Goal: Use online tool/utility: Utilize a website feature to perform a specific function

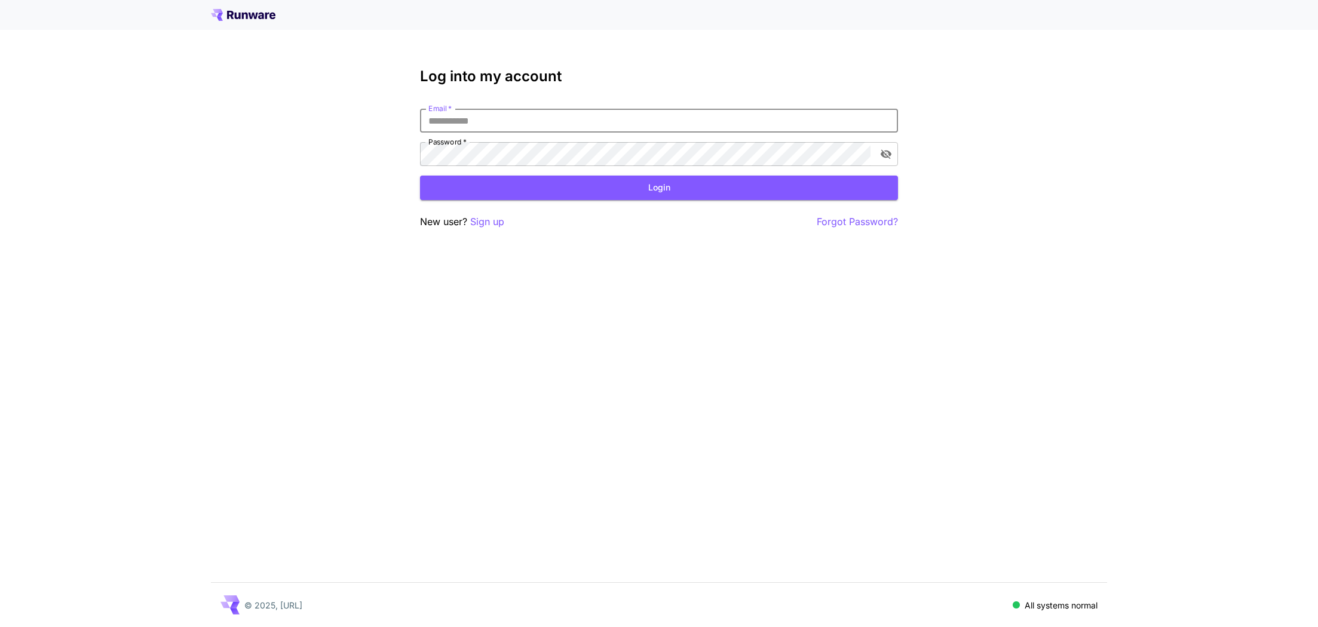
type input "**********"
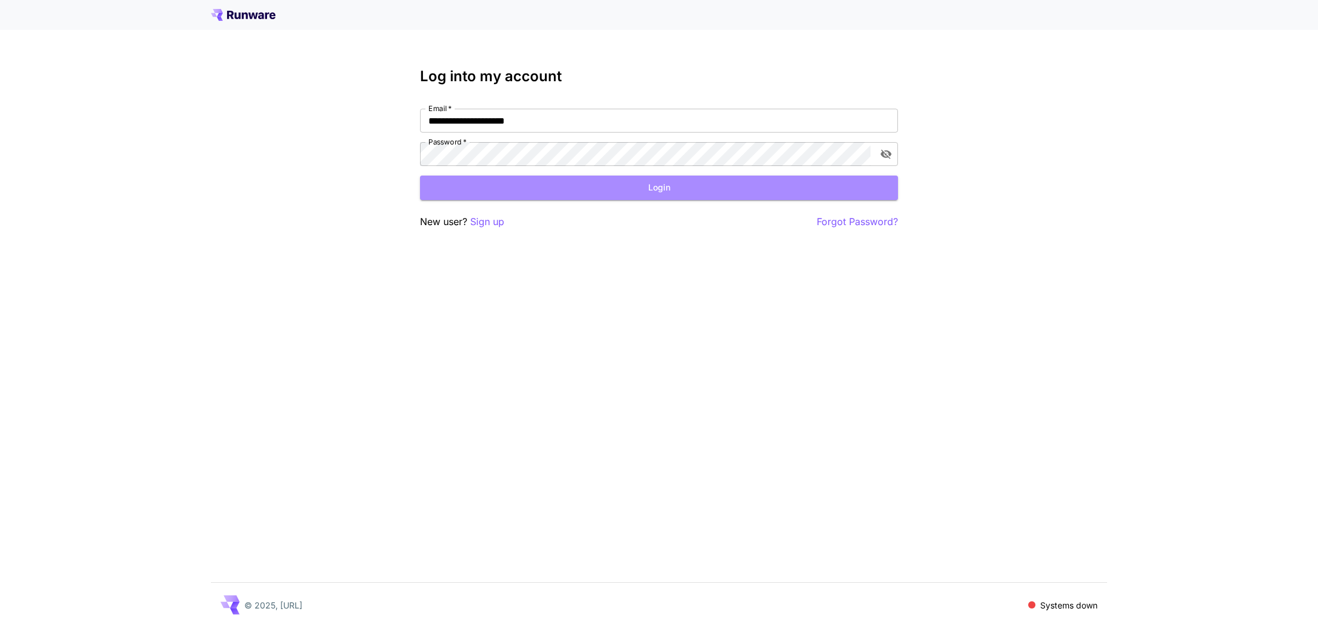
drag, startPoint x: 659, startPoint y: 195, endPoint x: 554, endPoint y: 175, distance: 106.5
click at [658, 195] on button "Login" at bounding box center [659, 188] width 478 height 24
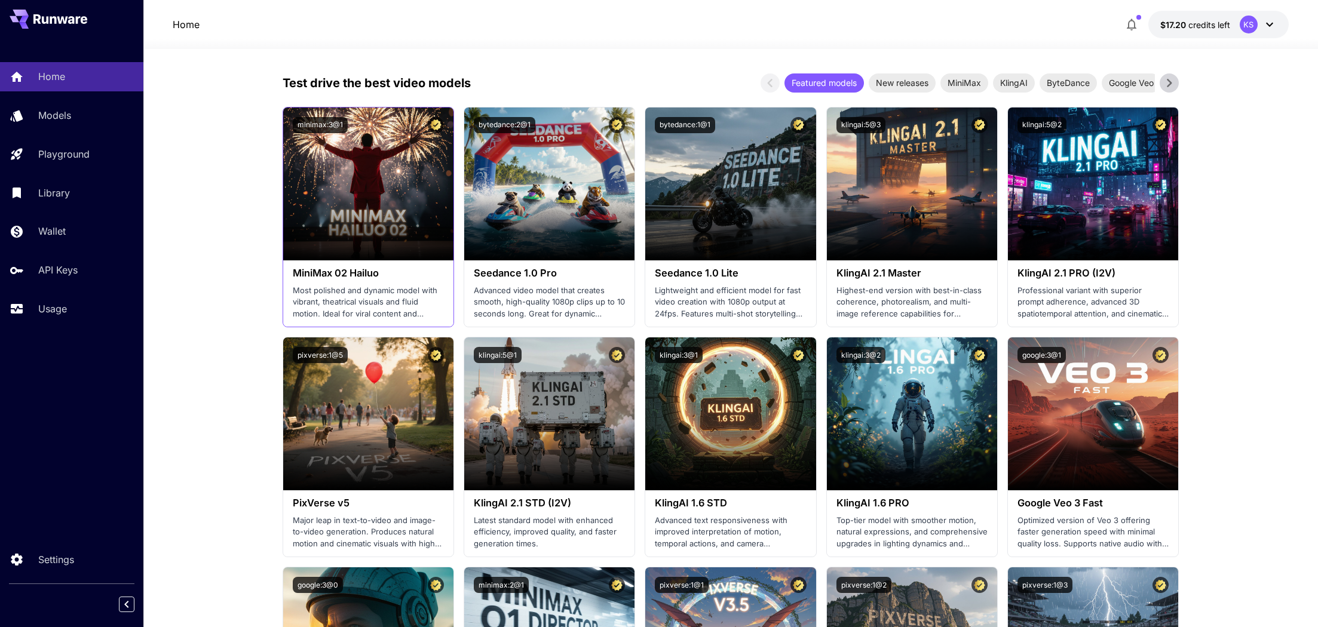
scroll to position [272, 0]
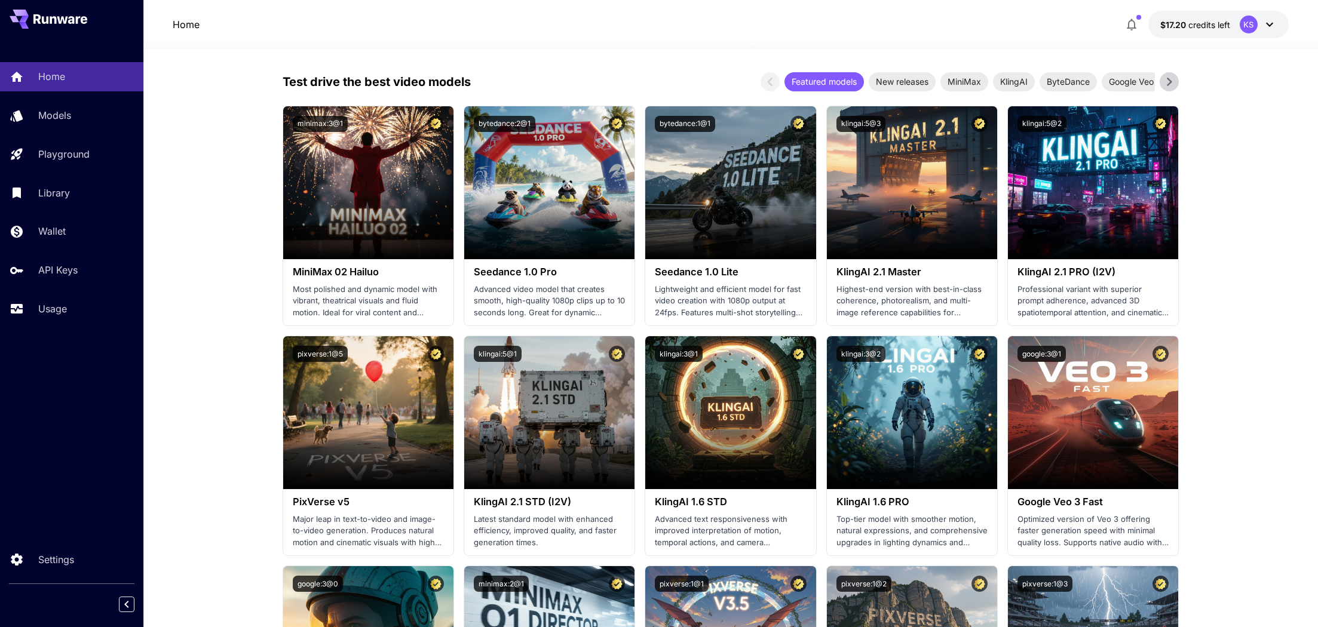
click at [1094, 179] on span "Launch in Playground" at bounding box center [1086, 182] width 90 height 10
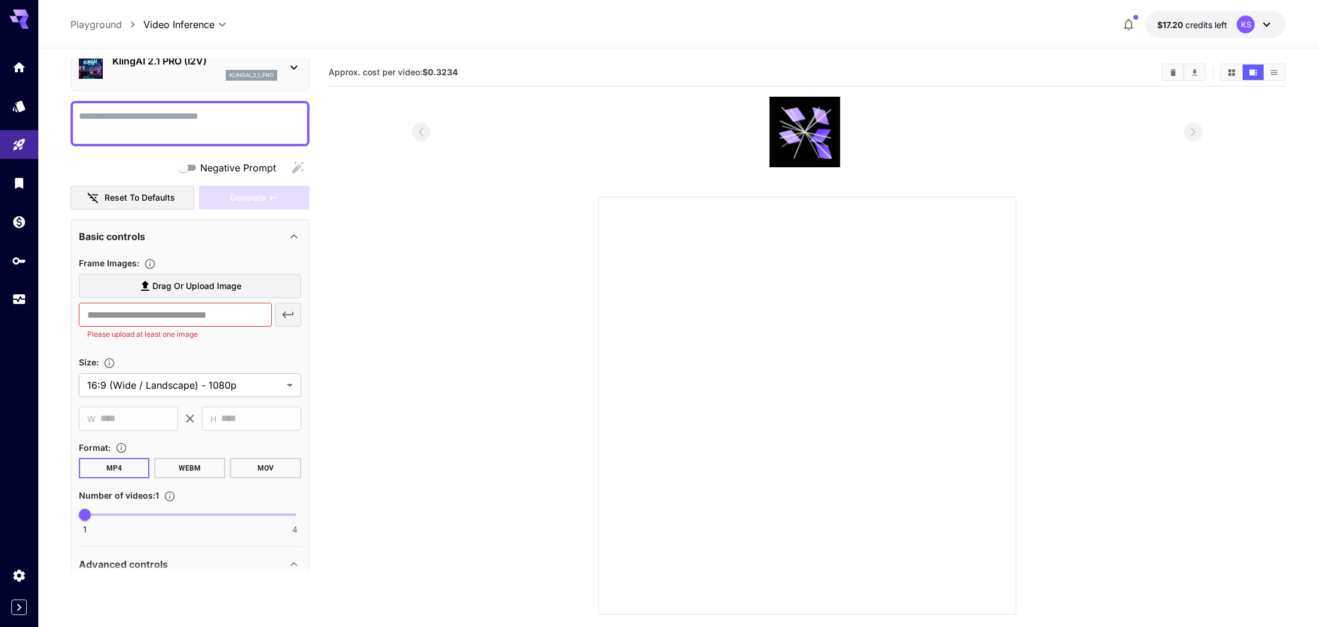
scroll to position [209, 0]
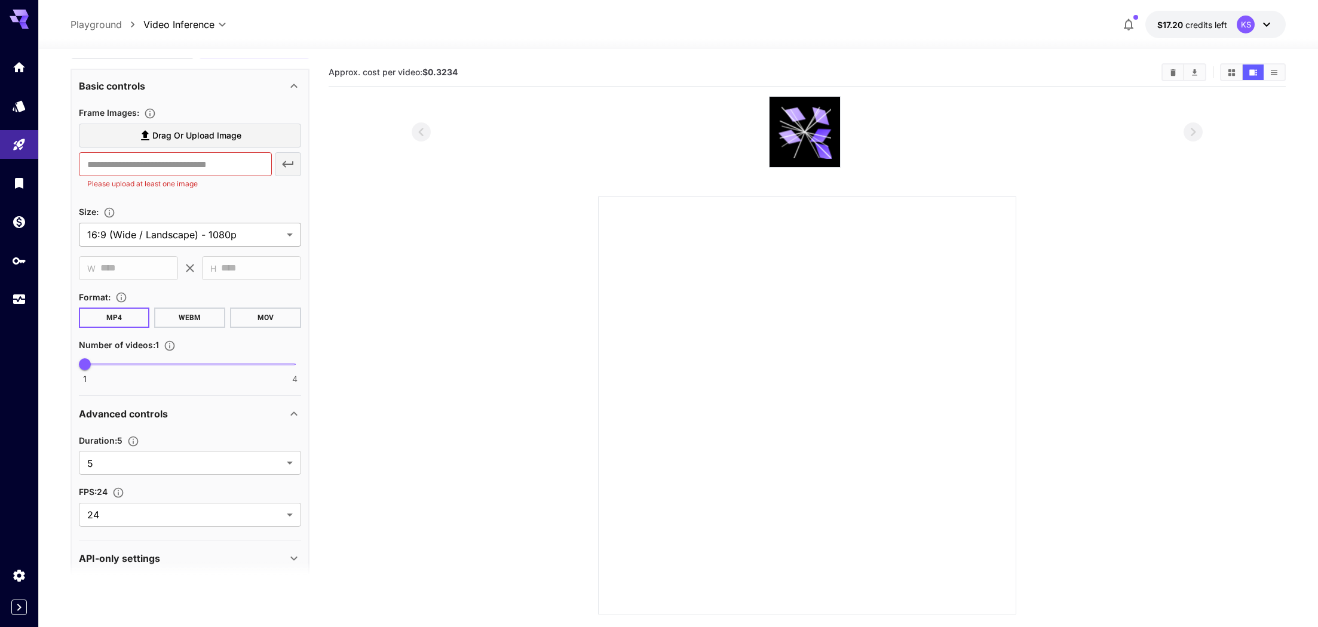
click at [251, 231] on body "**********" at bounding box center [659, 361] width 1318 height 722
click at [233, 339] on div at bounding box center [659, 313] width 1318 height 627
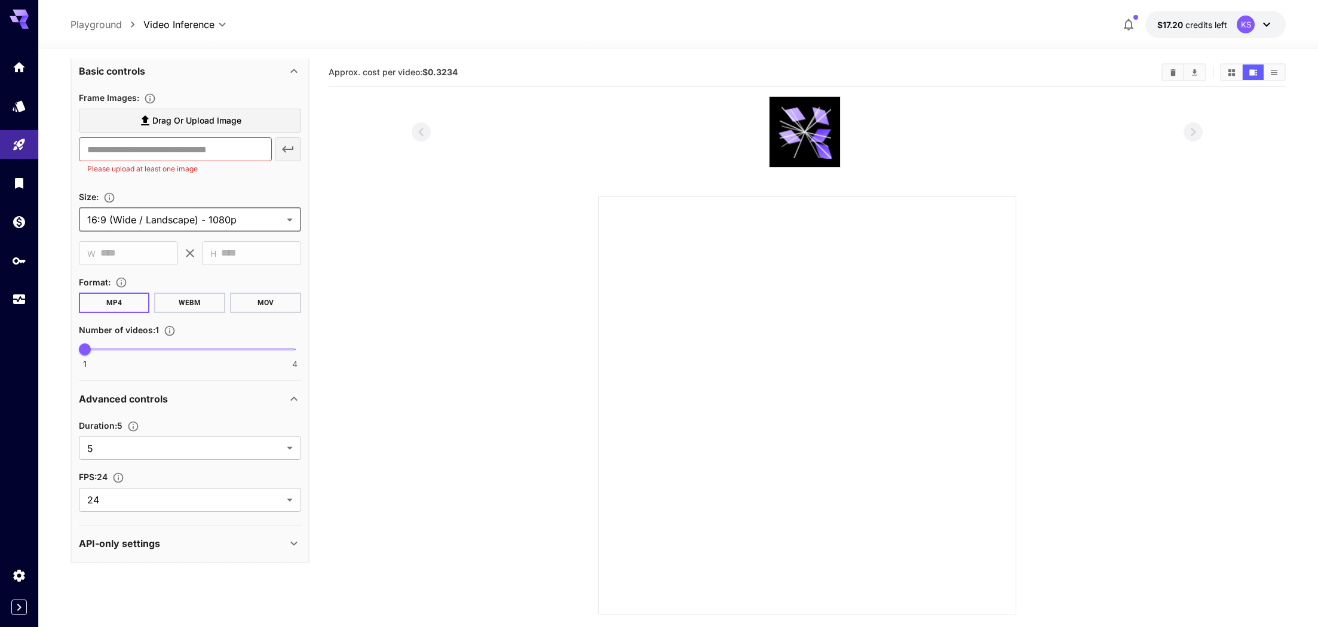
scroll to position [223, 0]
drag, startPoint x: 277, startPoint y: 539, endPoint x: 241, endPoint y: 314, distance: 227.6
click at [277, 539] on div "API-only settings" at bounding box center [183, 544] width 208 height 14
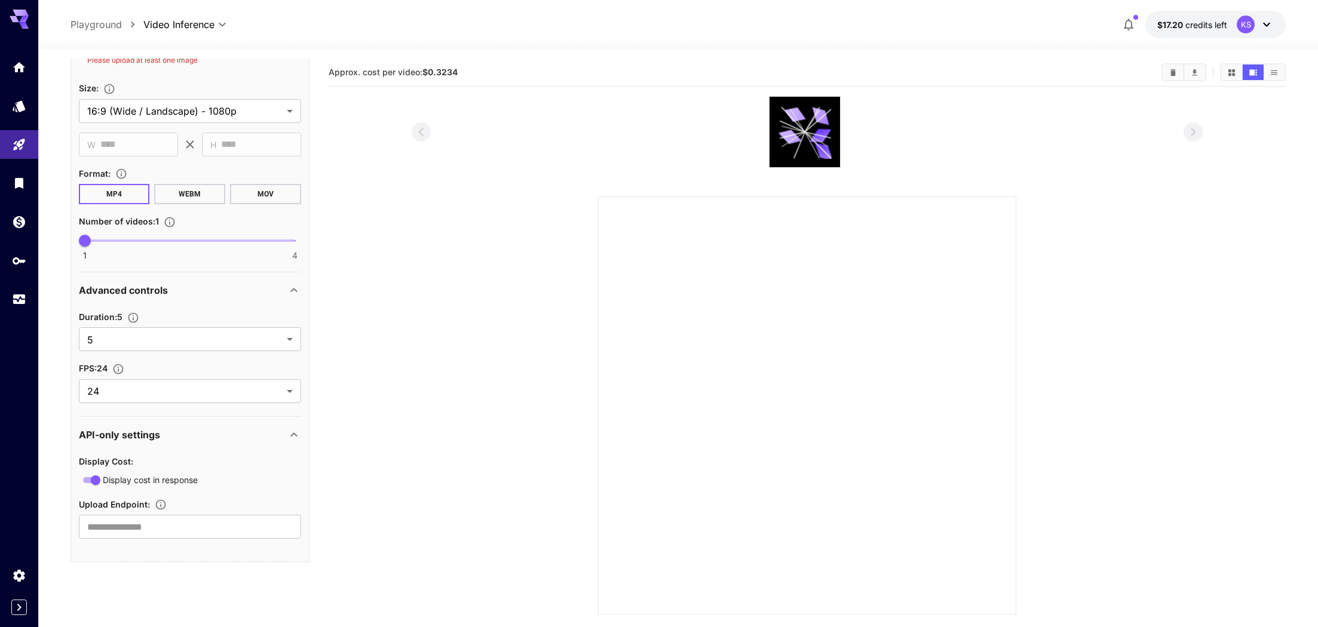
scroll to position [332, 0]
click at [161, 529] on input "text" at bounding box center [190, 528] width 222 height 24
click at [225, 474] on div "Display cost in response" at bounding box center [190, 480] width 222 height 15
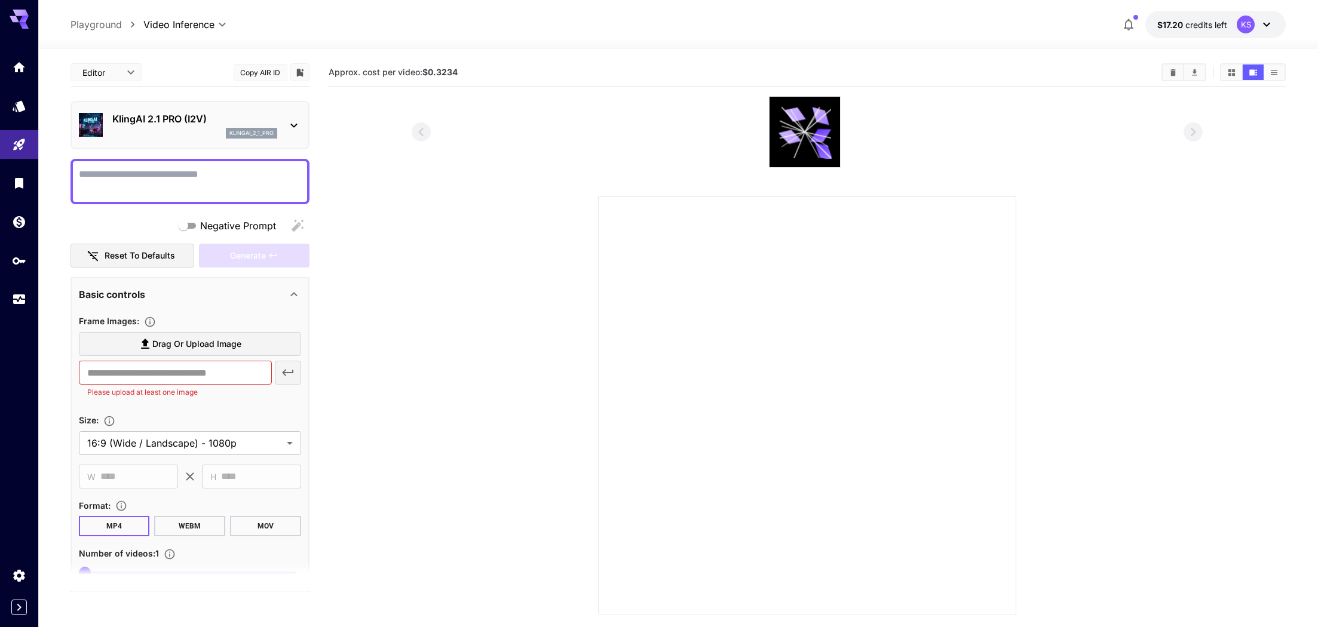
scroll to position [0, 0]
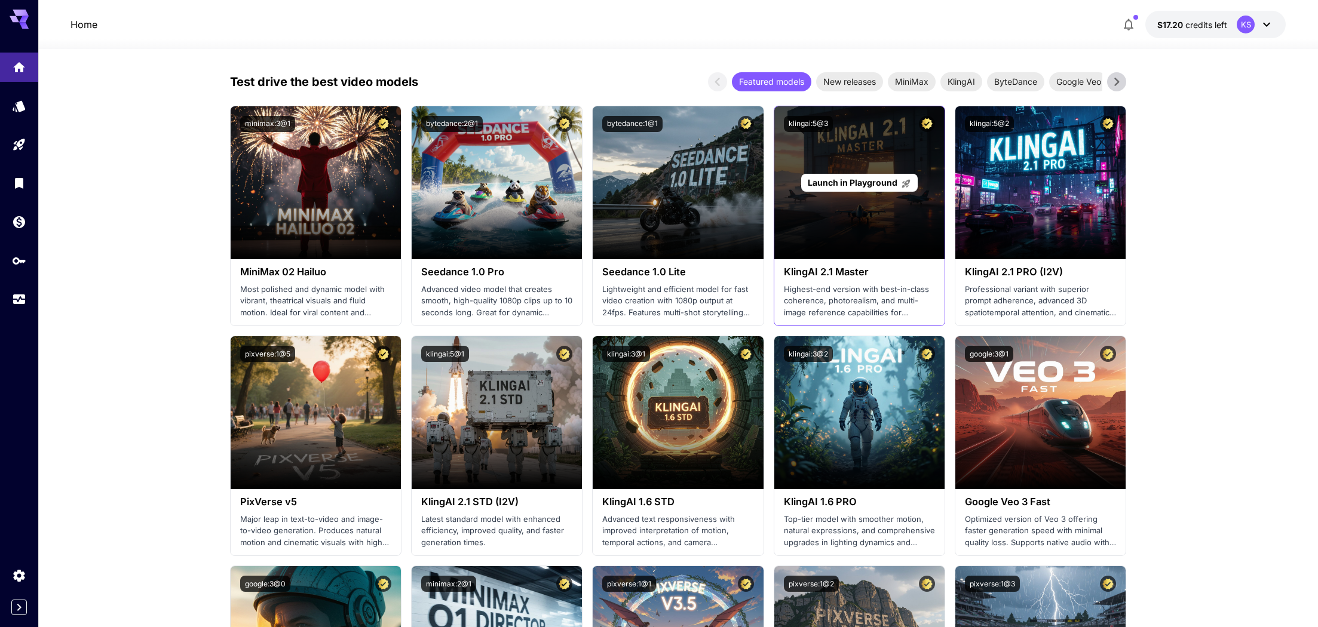
click at [830, 181] on span "Launch in Playground" at bounding box center [853, 182] width 90 height 10
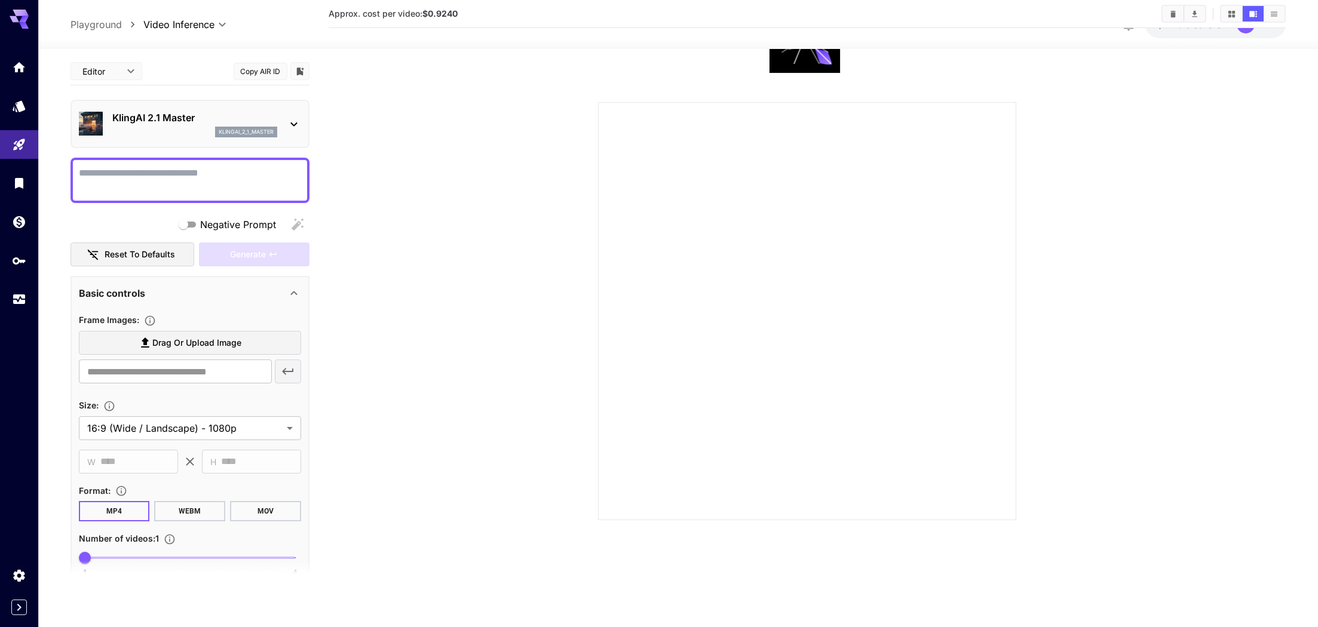
scroll to position [94, 0]
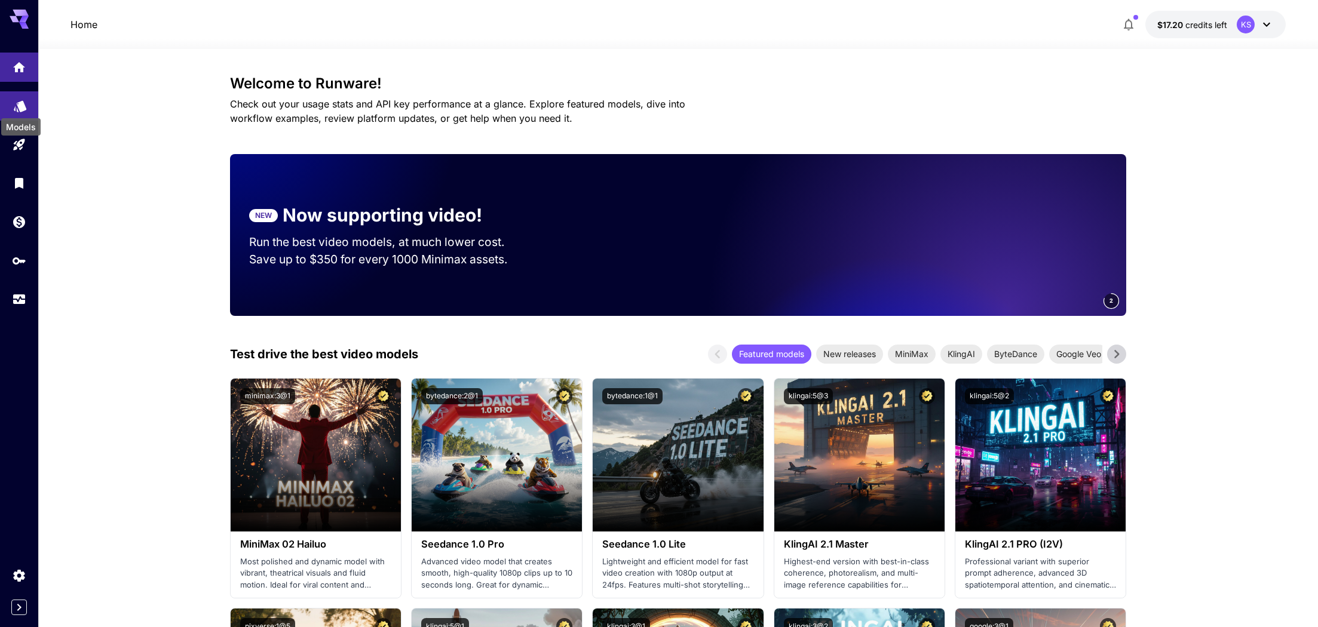
click at [23, 104] on icon "Models" at bounding box center [20, 102] width 13 height 11
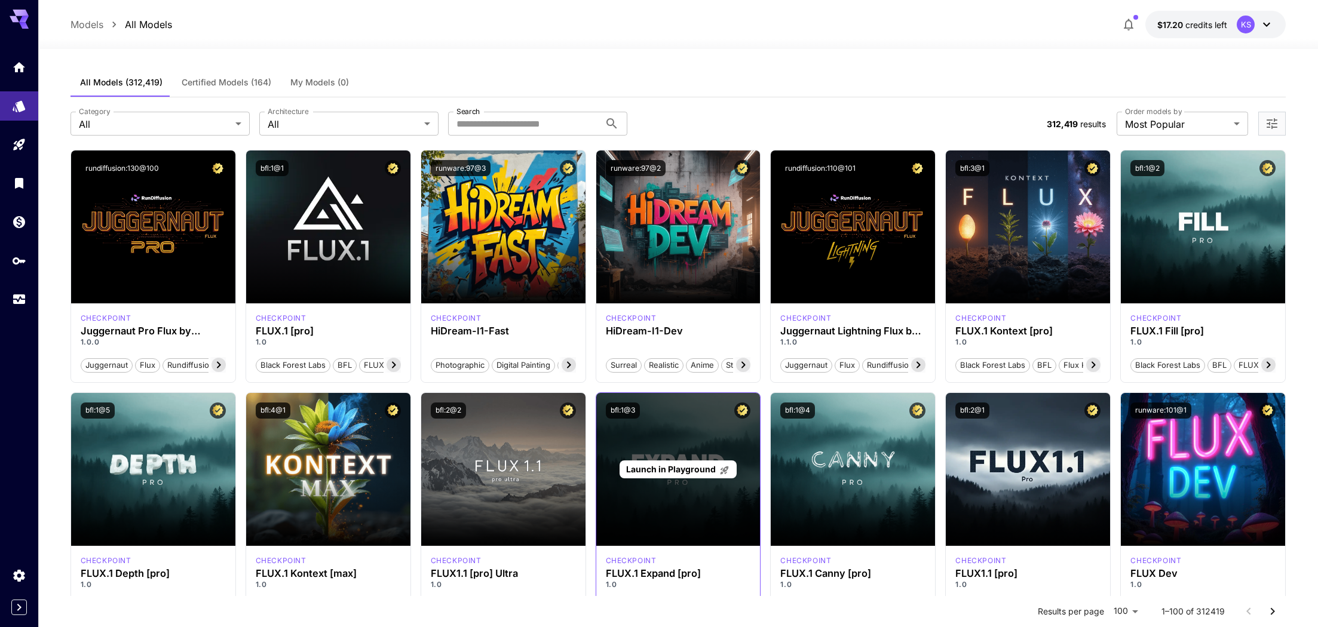
scroll to position [75, 0]
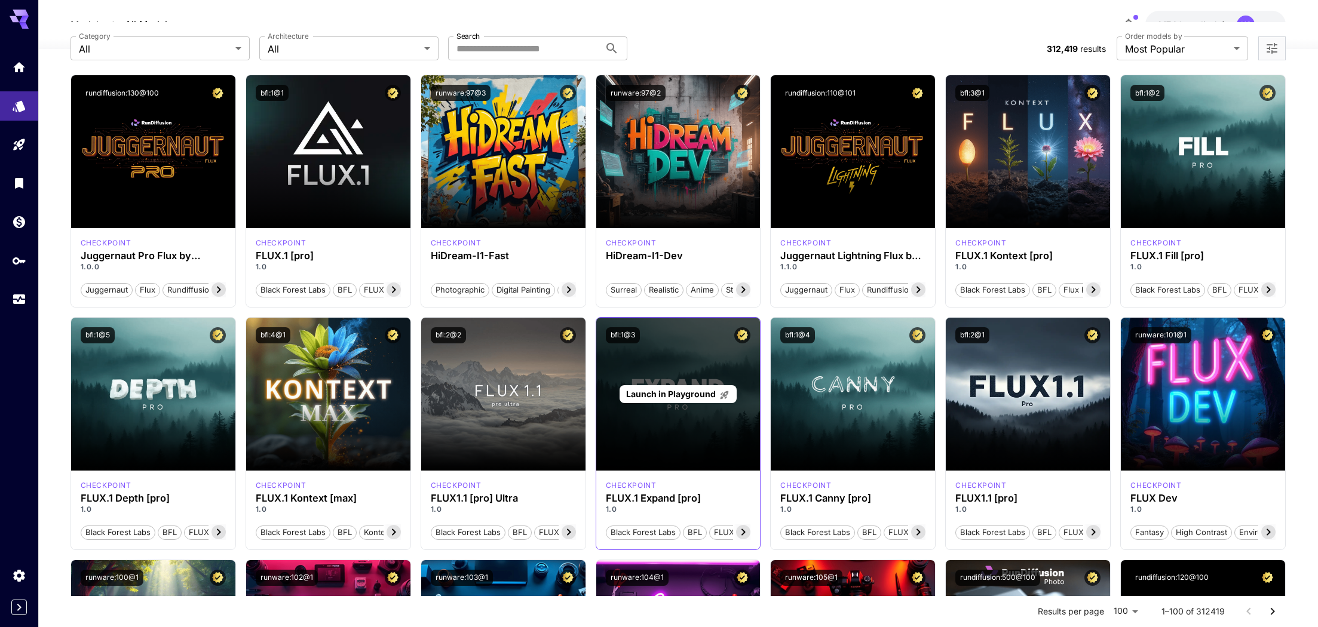
click at [655, 425] on div "Launch in Playground" at bounding box center [678, 394] width 164 height 153
click at [664, 393] on span "Launch in Playground" at bounding box center [671, 394] width 90 height 10
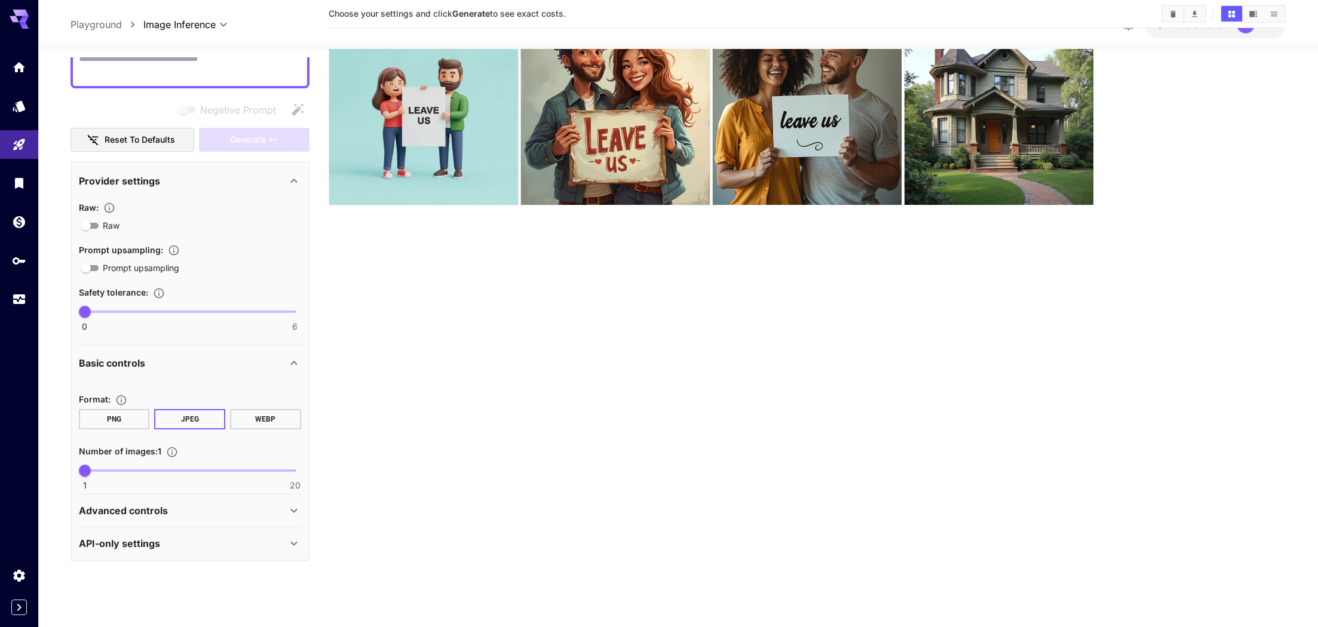
scroll to position [82, 0]
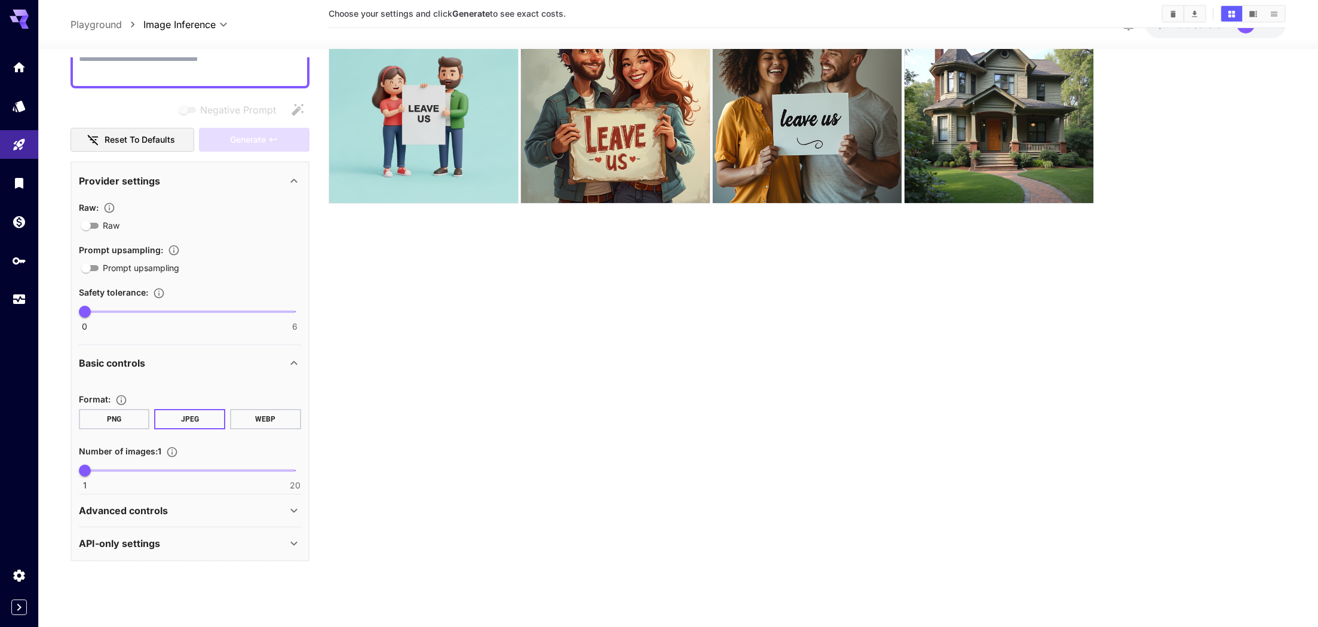
click at [220, 508] on div "Advanced controls" at bounding box center [183, 511] width 208 height 14
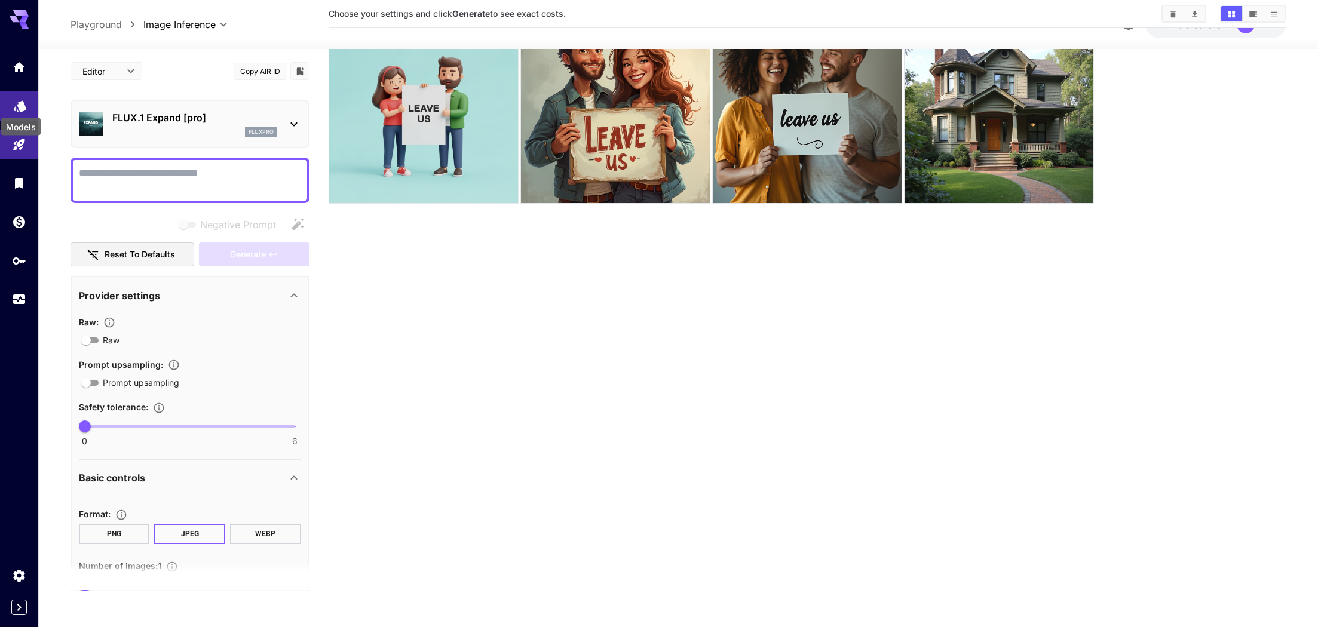
click at [20, 102] on icon "Models" at bounding box center [20, 102] width 13 height 11
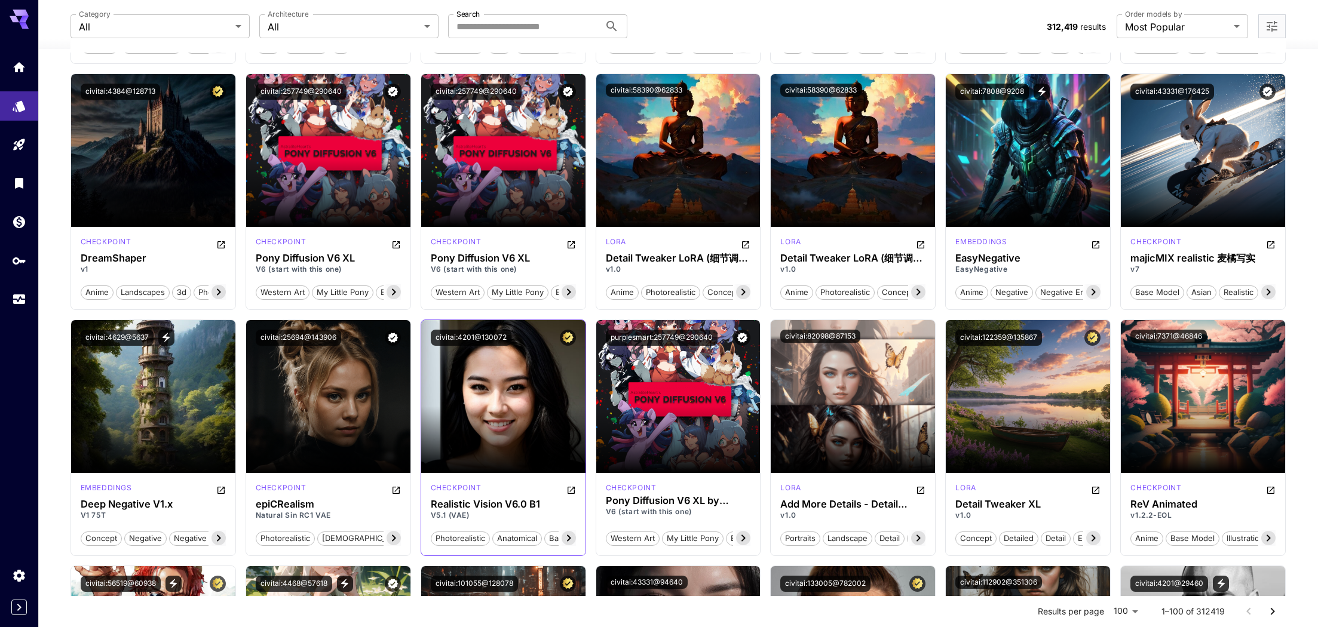
scroll to position [1738, 0]
